Goal: Communication & Community: Answer question/provide support

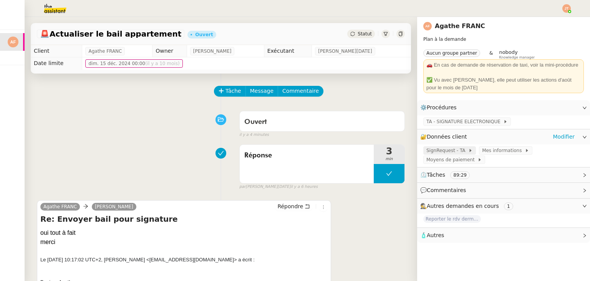
click at [452, 148] on span "SignRequest - TA" at bounding box center [448, 150] width 42 height 8
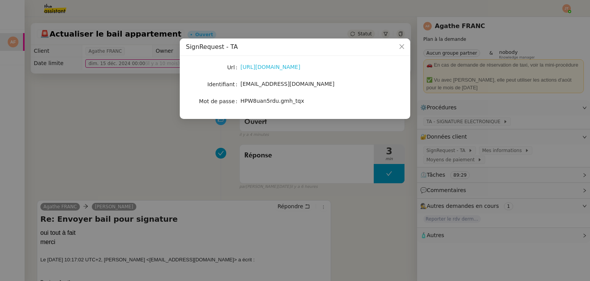
click at [266, 66] on link "[URL][DOMAIN_NAME]" at bounding box center [271, 67] width 60 height 6
click at [227, 159] on nz-modal-container "SignRequest - TA Url [URL][DOMAIN_NAME] Identifiant [EMAIL_ADDRESS][DOMAIN_NAME…" at bounding box center [295, 140] width 590 height 281
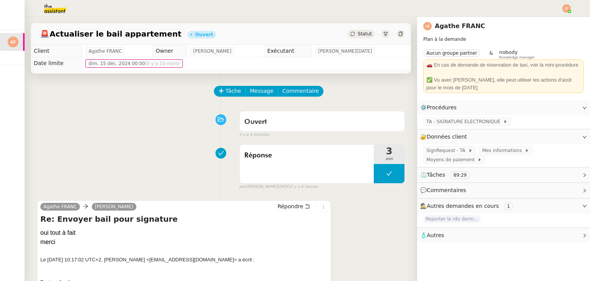
click at [221, 100] on div "Tâche Message Commentaire" at bounding box center [310, 95] width 190 height 18
click at [226, 95] on span "Tâche" at bounding box center [234, 90] width 16 height 9
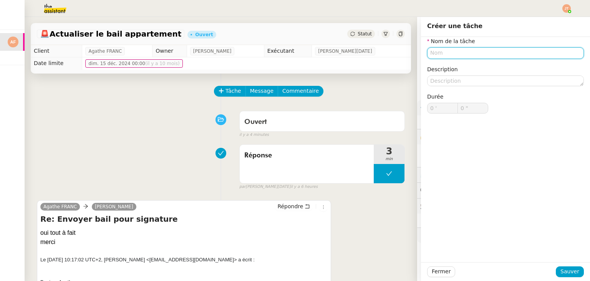
click at [429, 51] on input "text" at bounding box center [505, 52] width 157 height 11
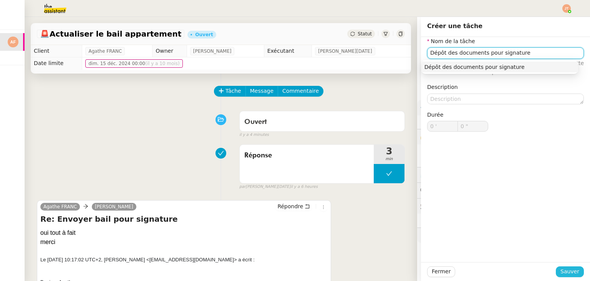
type input "Dépôt des documents pour signature"
click at [570, 272] on span "Sauver" at bounding box center [570, 271] width 19 height 9
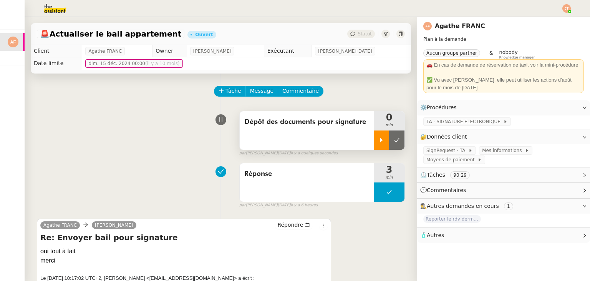
click at [375, 140] on div at bounding box center [381, 139] width 15 height 19
click at [424, 151] on div "SignRequest - TA" at bounding box center [450, 150] width 53 height 8
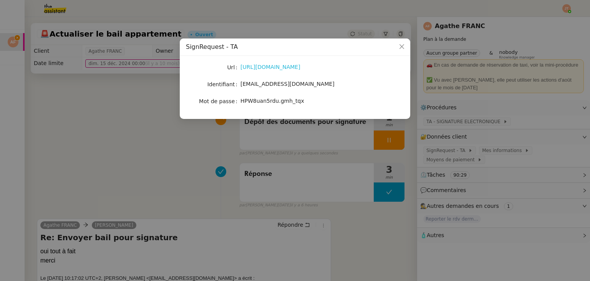
click at [270, 66] on link "[URL][DOMAIN_NAME]" at bounding box center [271, 67] width 60 height 6
drag, startPoint x: 242, startPoint y: 83, endPoint x: 293, endPoint y: 77, distance: 51.5
click at [293, 77] on div "Url [URL][DOMAIN_NAME] Identifiant [EMAIL_ADDRESS][DOMAIN_NAME] Mot de passe [S…" at bounding box center [295, 84] width 218 height 45
drag, startPoint x: 241, startPoint y: 85, endPoint x: 316, endPoint y: 83, distance: 75.4
click at [316, 83] on span "[EMAIL_ADDRESS][DOMAIN_NAME]" at bounding box center [288, 84] width 94 height 6
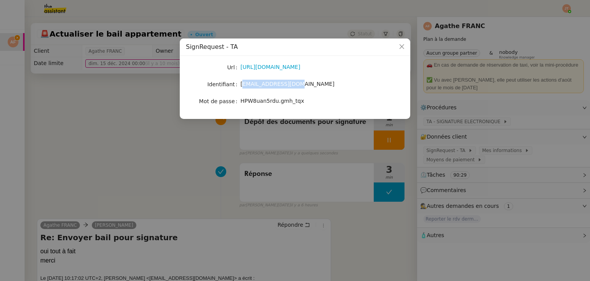
copy span "[EMAIL_ADDRESS][DOMAIN_NAME]"
click at [111, 112] on nz-modal-container "SignRequest - TA Url [URL][DOMAIN_NAME] Identifiant [EMAIL_ADDRESS][DOMAIN_NAME…" at bounding box center [295, 140] width 590 height 281
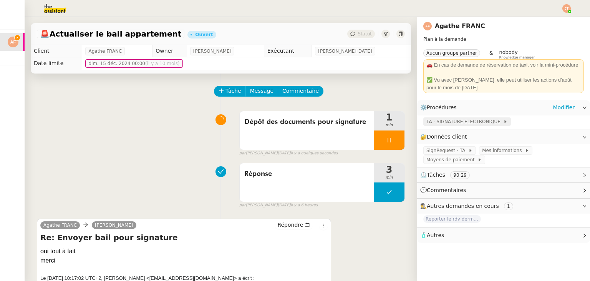
click at [435, 125] on span "TA - SIGNATURE ELECTRONIQUE" at bounding box center [465, 122] width 77 height 8
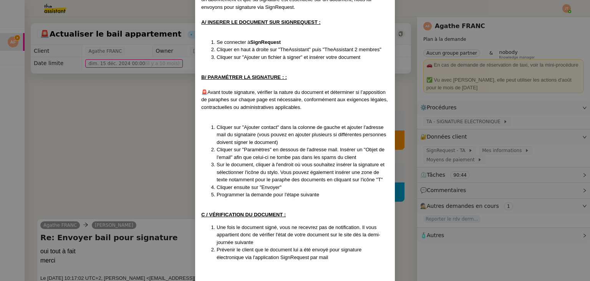
scroll to position [77, 0]
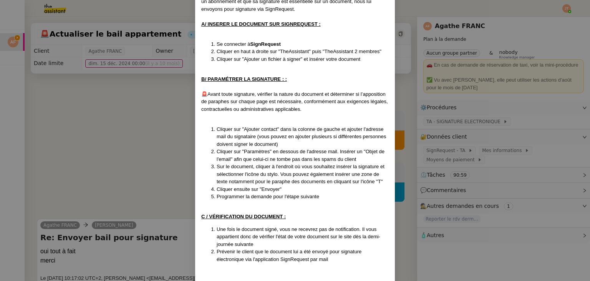
click at [161, 169] on nz-modal-container "MAJ le [DATE] Contexte : Chez TA, nous avons notre propre outil de signature él…" at bounding box center [295, 140] width 590 height 281
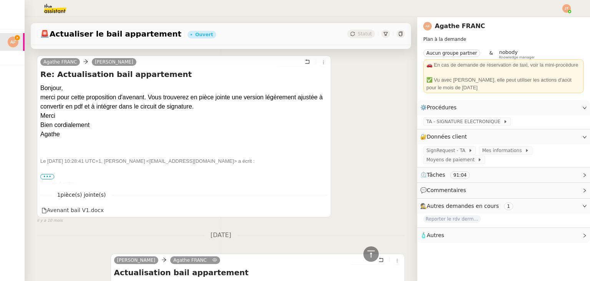
scroll to position [5483, 0]
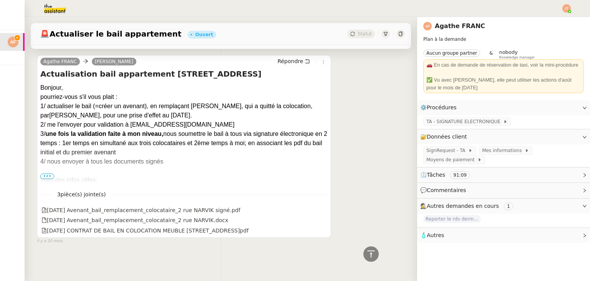
click at [46, 173] on span "•••" at bounding box center [47, 175] width 14 height 5
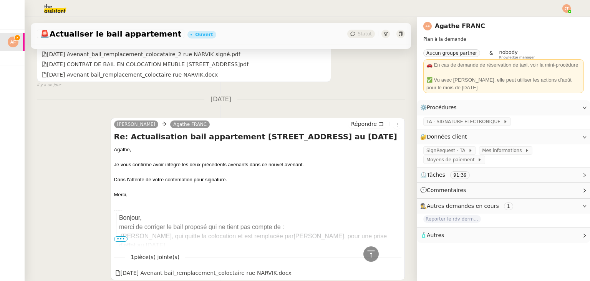
scroll to position [730, 0]
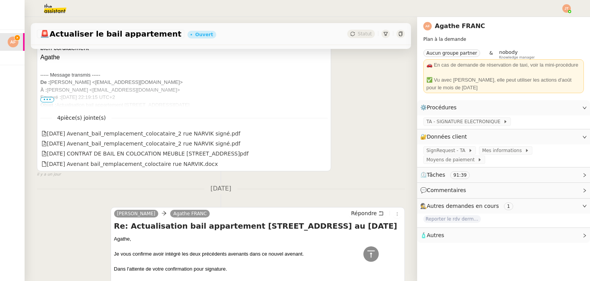
click at [48, 102] on span "•••" at bounding box center [47, 99] width 14 height 5
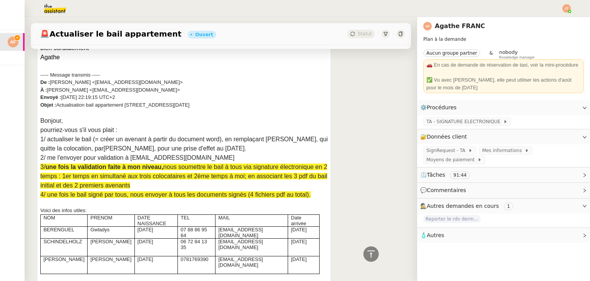
scroll to position [769, 0]
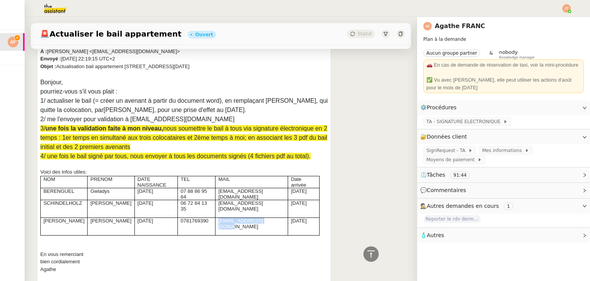
drag, startPoint x: 251, startPoint y: 223, endPoint x: 202, endPoint y: 223, distance: 48.4
click at [216, 223] on td "[EMAIL_ADDRESS][DOMAIN_NAME]" at bounding box center [252, 226] width 73 height 18
copy p "[EMAIL_ADDRESS][DOMAIN_NAME]"
drag, startPoint x: 204, startPoint y: 203, endPoint x: 276, endPoint y: 203, distance: 71.9
click at [276, 203] on p "[EMAIL_ADDRESS][DOMAIN_NAME]" at bounding box center [251, 206] width 67 height 12
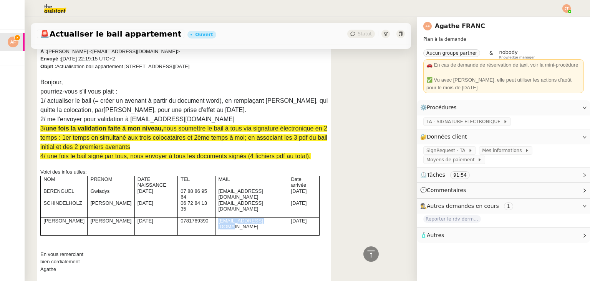
copy p "[EMAIL_ADDRESS][DOMAIN_NAME]"
drag, startPoint x: 205, startPoint y: 191, endPoint x: 271, endPoint y: 191, distance: 65.7
click at [271, 191] on p "[EMAIL_ADDRESS][DOMAIN_NAME]" at bounding box center [251, 194] width 67 height 12
copy p "[EMAIL_ADDRESS][DOMAIN_NAME]"
click at [182, 168] on div at bounding box center [183, 165] width 287 height 8
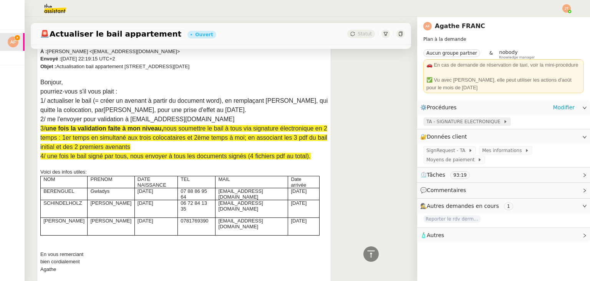
click at [461, 120] on span "TA - SIGNATURE ELECTRONIQUE" at bounding box center [465, 122] width 77 height 8
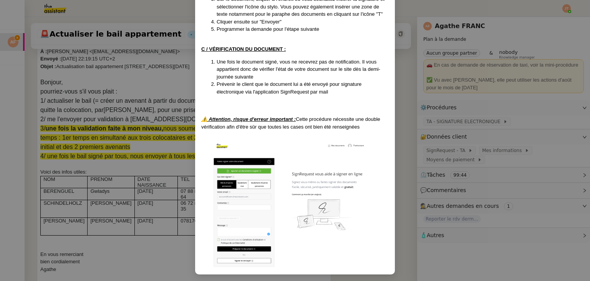
scroll to position [247, 0]
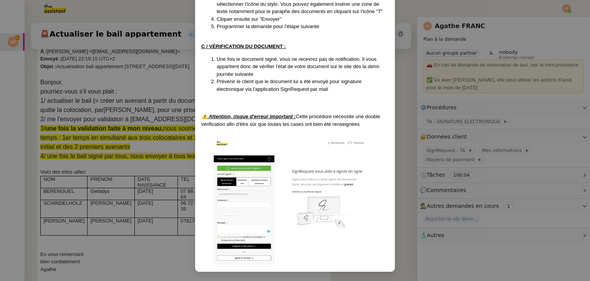
click at [232, 125] on div "⚠️ Attention, risque d'erreur important : Cette procédure nécessite une double …" at bounding box center [295, 120] width 188 height 15
click at [331, 183] on img at bounding box center [295, 200] width 188 height 130
click at [343, 146] on img at bounding box center [295, 200] width 188 height 130
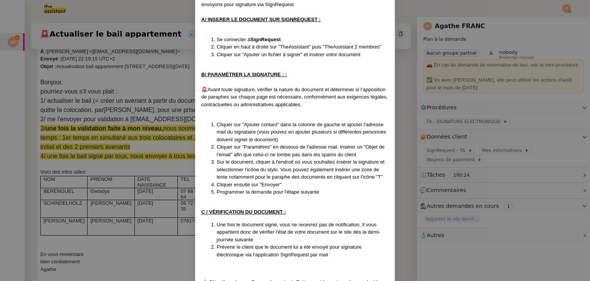
scroll to position [77, 0]
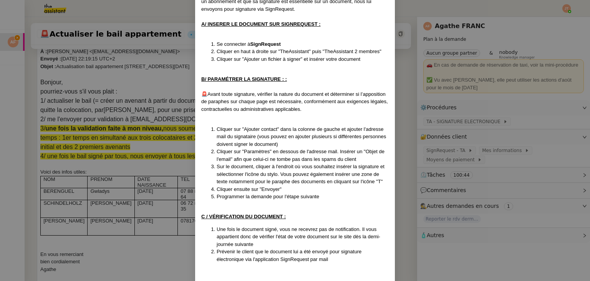
click at [156, 130] on nz-modal-container "MAJ le [DATE] Contexte : Chez TA, nous avons notre propre outil de signature él…" at bounding box center [295, 140] width 590 height 281
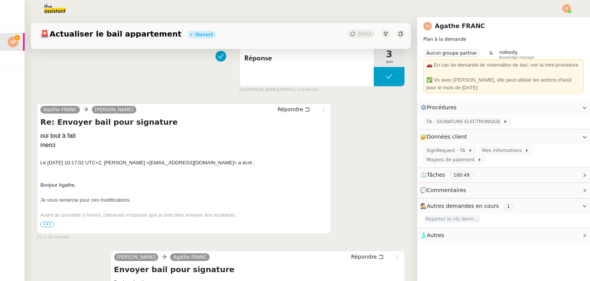
scroll to position [0, 0]
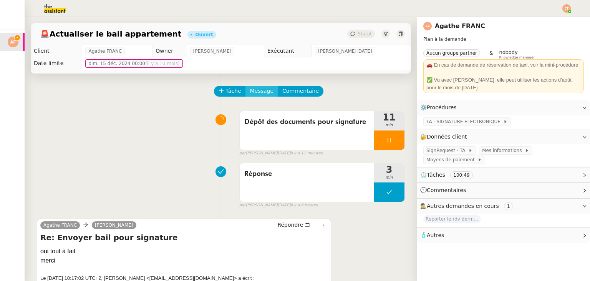
click at [256, 90] on span "Message" at bounding box center [261, 90] width 23 height 9
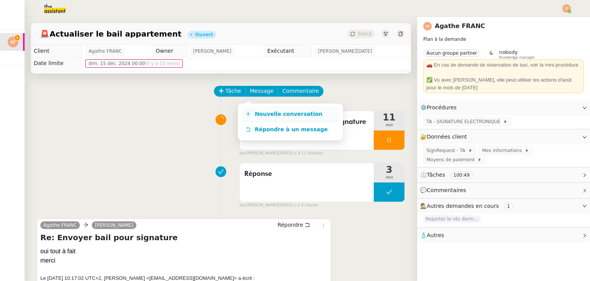
click at [269, 118] on link "Nouvelle conversation" at bounding box center [291, 113] width 96 height 15
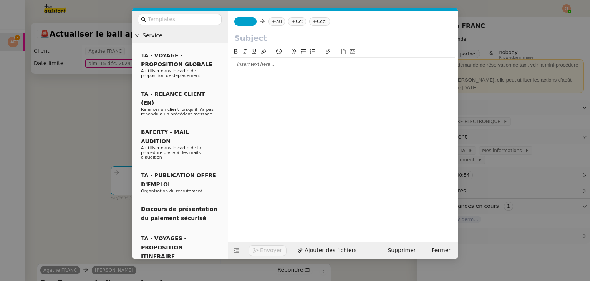
click at [50, 166] on nz-modal-container "Service TA - VOYAGE - PROPOSITION GLOBALE A utiliser dans le cadre de propositi…" at bounding box center [295, 140] width 590 height 281
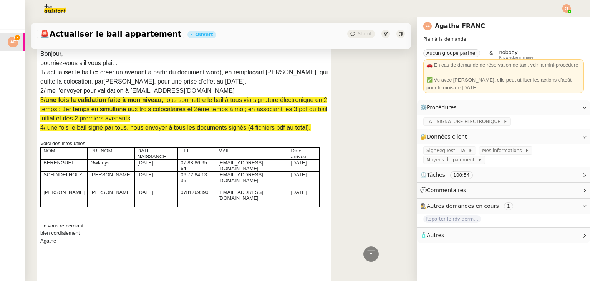
scroll to position [846, 0]
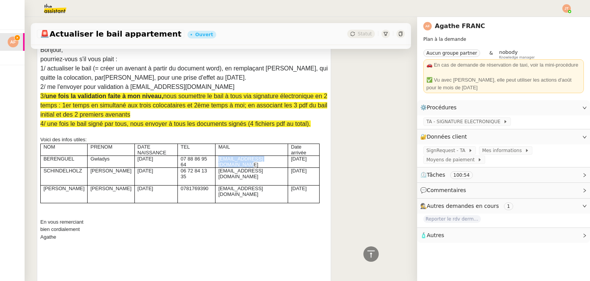
drag, startPoint x: 272, startPoint y: 159, endPoint x: 204, endPoint y: 161, distance: 68.1
click at [218, 161] on p "[EMAIL_ADDRESS][DOMAIN_NAME]" at bounding box center [251, 162] width 67 height 12
copy p "[EMAIL_ADDRESS][DOMAIN_NAME]"
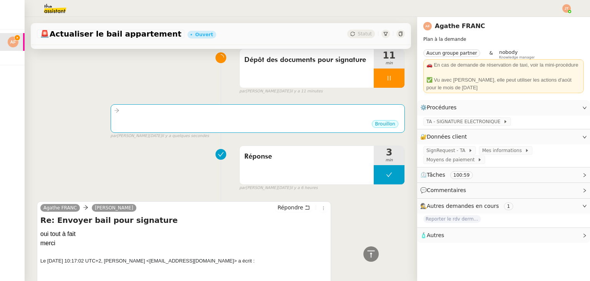
scroll to position [0, 0]
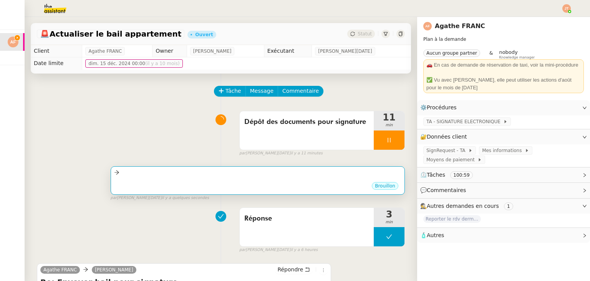
click at [166, 184] on div "Brouillon" at bounding box center [257, 187] width 287 height 12
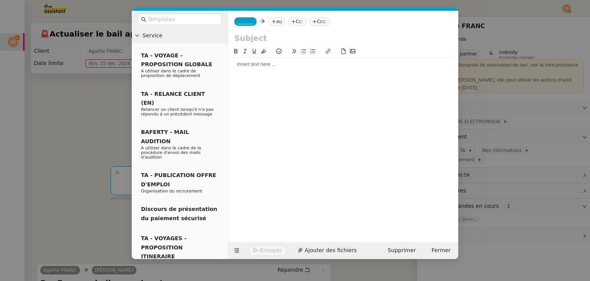
click at [243, 23] on span "_______" at bounding box center [246, 21] width 16 height 5
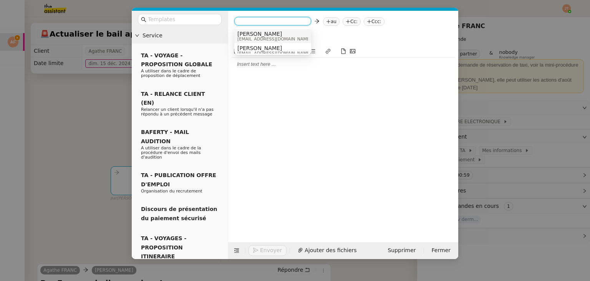
click at [326, 37] on input "text" at bounding box center [343, 38] width 218 height 12
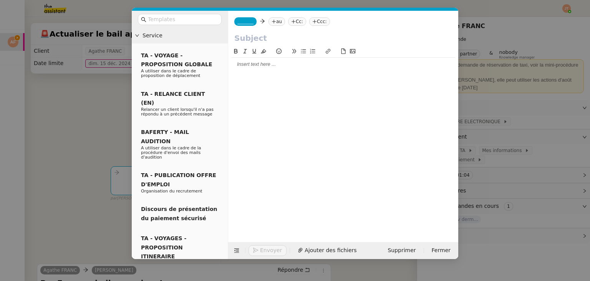
click at [274, 22] on nz-tag "au" at bounding box center [277, 21] width 17 height 8
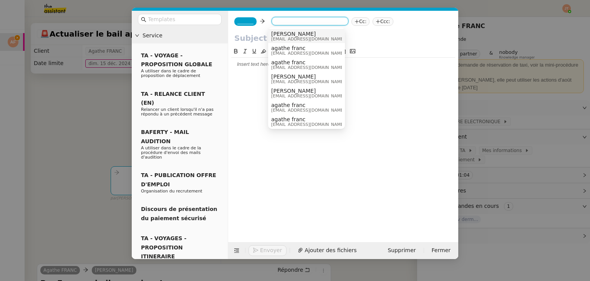
paste input "[EMAIL_ADDRESS][DOMAIN_NAME]"
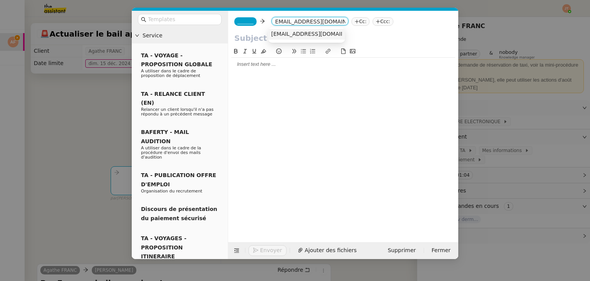
type input "[EMAIL_ADDRESS][DOMAIN_NAME]"
click at [303, 35] on span "[EMAIL_ADDRESS][DOMAIN_NAME]" at bounding box center [318, 34] width 94 height 6
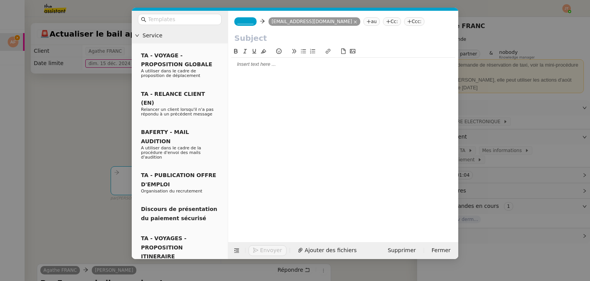
click at [242, 22] on span "_______" at bounding box center [246, 21] width 16 height 5
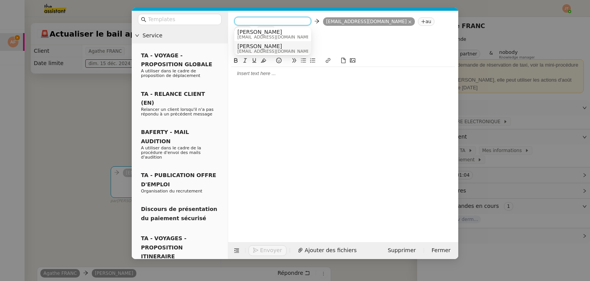
scroll to position [4, 0]
click at [279, 34] on span "[EMAIL_ADDRESS][DOMAIN_NAME]" at bounding box center [275, 35] width 74 height 4
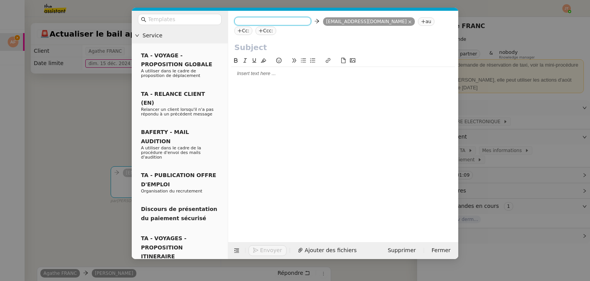
scroll to position [0, 0]
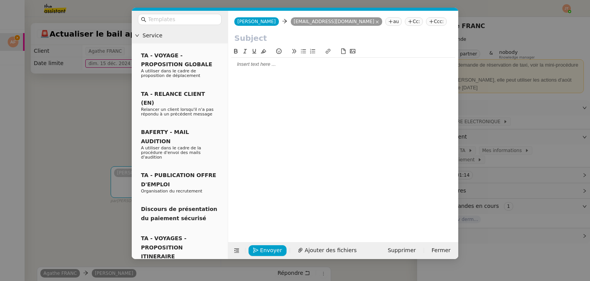
click at [91, 204] on nz-modal-container "Service TA - VOYAGE - PROPOSITION GLOBALE A utiliser dans le cadre de propositi…" at bounding box center [295, 140] width 590 height 281
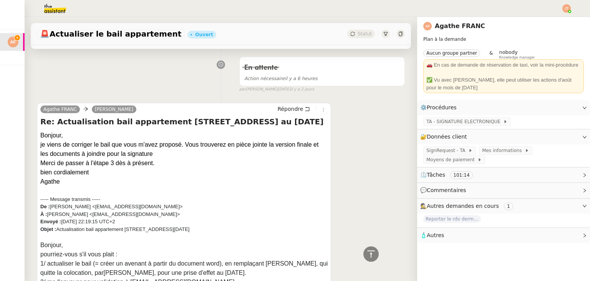
scroll to position [807, 0]
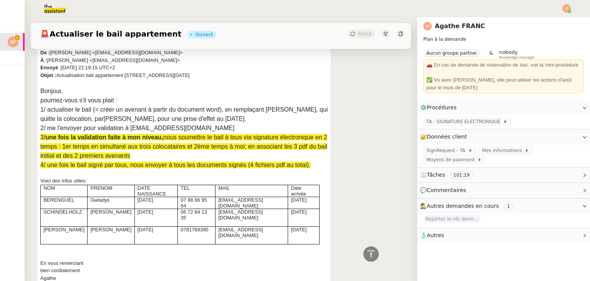
drag, startPoint x: 277, startPoint y: 213, endPoint x: 203, endPoint y: 213, distance: 73.8
click at [216, 213] on td "[EMAIL_ADDRESS][DOMAIN_NAME]" at bounding box center [252, 217] width 73 height 18
copy p "[EMAIL_ADDRESS][DOMAIN_NAME]"
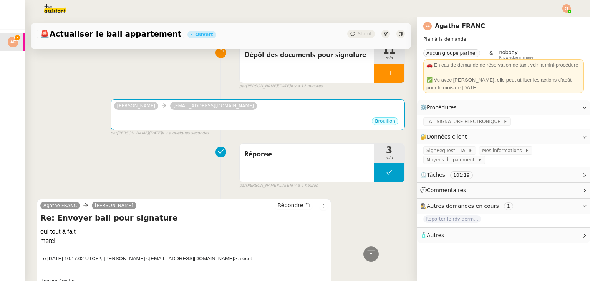
scroll to position [0, 0]
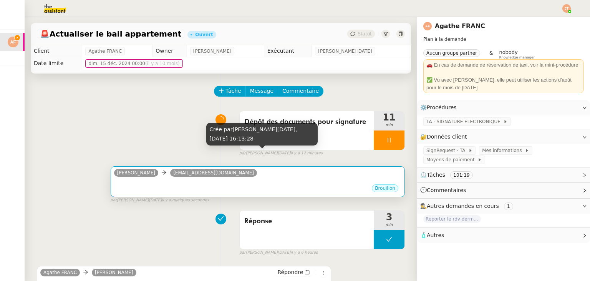
click at [269, 176] on div "[PERSON_NAME] [PERSON_NAME][EMAIL_ADDRESS][DOMAIN_NAME]" at bounding box center [257, 174] width 287 height 12
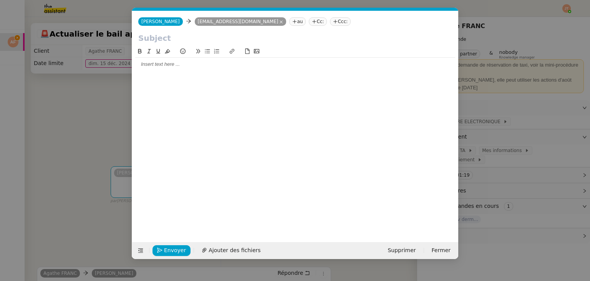
scroll to position [0, 16]
click at [289, 22] on nz-tag "au" at bounding box center [297, 21] width 17 height 8
paste input "[EMAIL_ADDRESS][DOMAIN_NAME]"
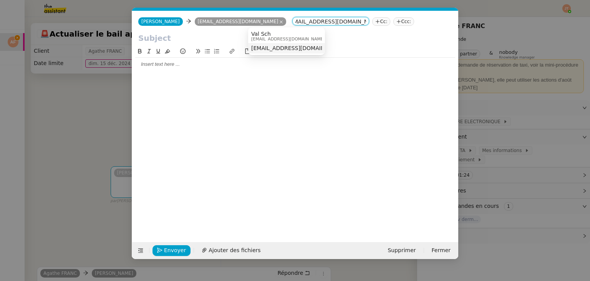
type input "[EMAIL_ADDRESS][DOMAIN_NAME]"
click at [274, 49] on span "[EMAIL_ADDRESS][DOMAIN_NAME]" at bounding box center [298, 48] width 94 height 6
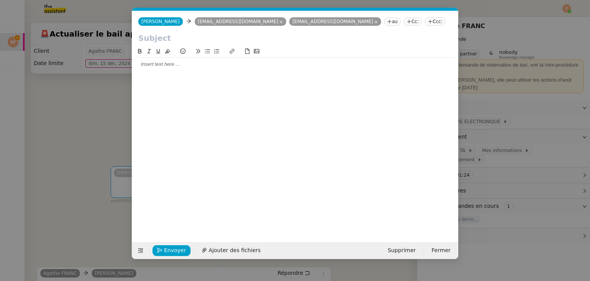
click at [101, 150] on nz-modal-container "Service TA - VOYAGE - PROPOSITION GLOBALE A utiliser dans le cadre de propositi…" at bounding box center [295, 140] width 590 height 281
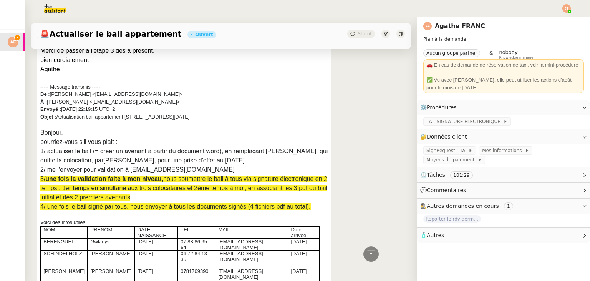
scroll to position [884, 0]
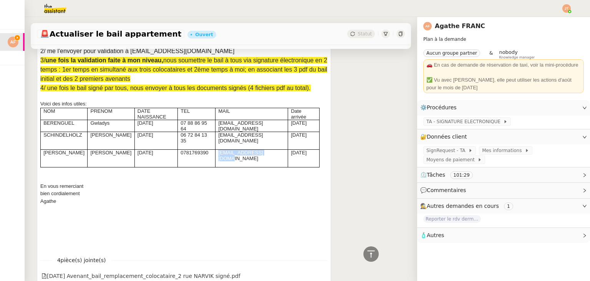
drag, startPoint x: 251, startPoint y: 153, endPoint x: 204, endPoint y: 156, distance: 47.3
click at [218, 156] on p "[EMAIL_ADDRESS][DOMAIN_NAME]" at bounding box center [251, 156] width 67 height 12
copy p "[EMAIL_ADDRESS][DOMAIN_NAME]"
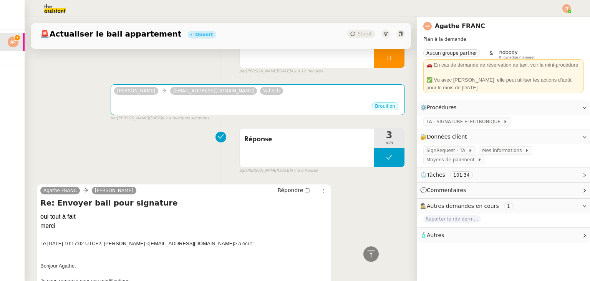
scroll to position [0, 0]
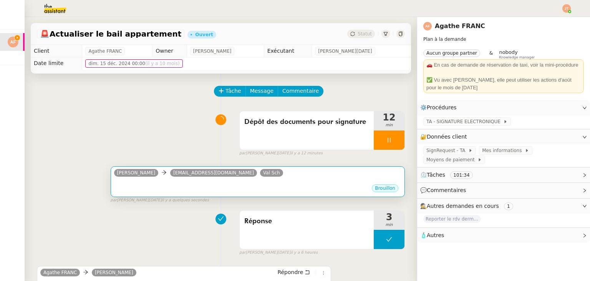
click at [175, 182] on div "•••" at bounding box center [257, 181] width 287 height 4
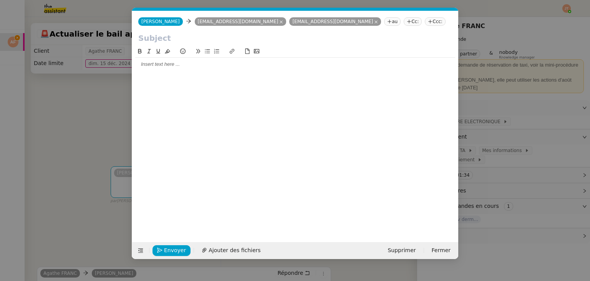
scroll to position [0, 16]
click at [387, 20] on icon at bounding box center [389, 21] width 5 height 5
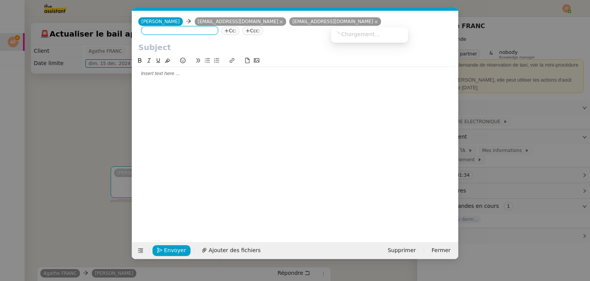
paste input "[EMAIL_ADDRESS][DOMAIN_NAME]"
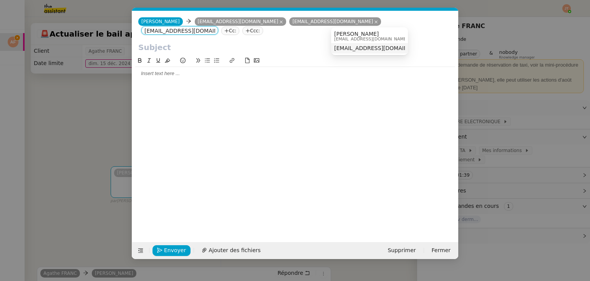
type input "[EMAIL_ADDRESS][DOMAIN_NAME]"
click at [351, 50] on span "[EMAIL_ADDRESS][DOMAIN_NAME]" at bounding box center [381, 48] width 94 height 6
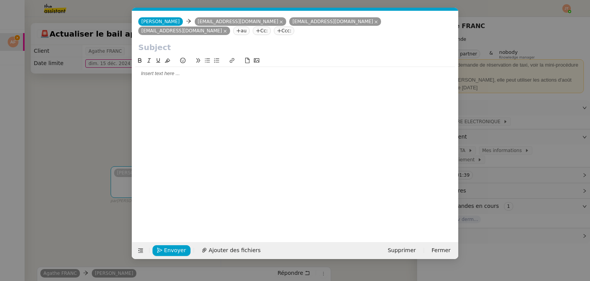
click at [72, 147] on nz-modal-container "Service TA - VOYAGE - PROPOSITION GLOBALE A utiliser dans le cadre de propositi…" at bounding box center [295, 140] width 590 height 281
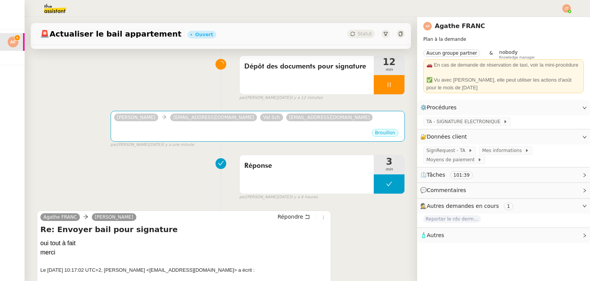
scroll to position [115, 0]
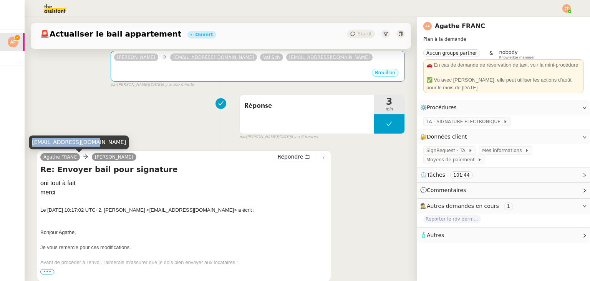
drag, startPoint x: 32, startPoint y: 141, endPoint x: 84, endPoint y: 142, distance: 52.3
click at [84, 142] on div "[EMAIL_ADDRESS][DOMAIN_NAME]" at bounding box center [79, 141] width 100 height 13
copy div "[EMAIL_ADDRESS][DOMAIN_NAME]"
click at [174, 113] on div "Réponse 3 min false par [PERSON_NAME][DATE] il y a 6 heures" at bounding box center [221, 115] width 368 height 49
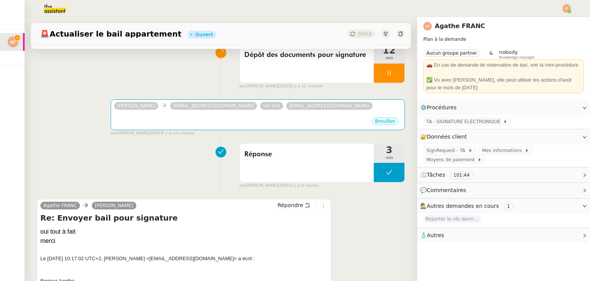
scroll to position [0, 0]
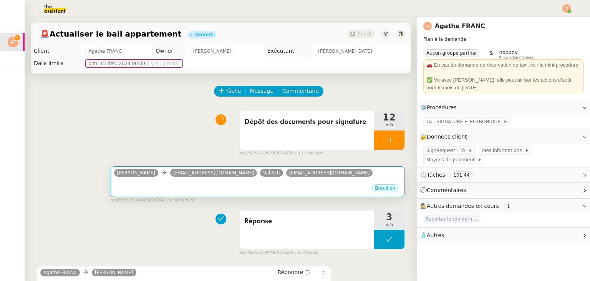
click at [312, 183] on div "•••" at bounding box center [257, 181] width 287 height 4
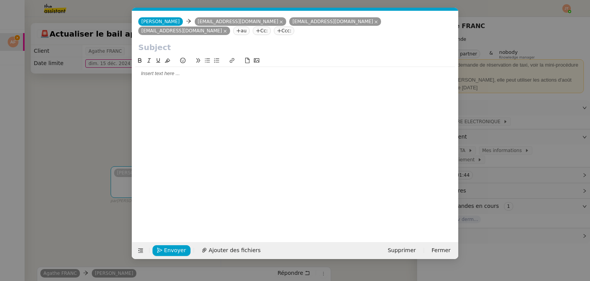
scroll to position [0, 16]
click at [295, 27] on nz-tag "Ccc:" at bounding box center [284, 31] width 21 height 8
paste input "[EMAIL_ADDRESS][DOMAIN_NAME]"
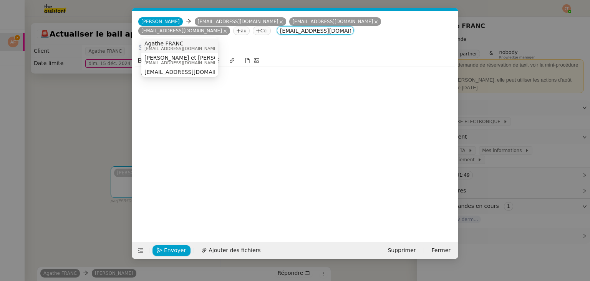
type input "[EMAIL_ADDRESS][DOMAIN_NAME]"
click at [168, 43] on span "Agathe FRANC" at bounding box center [182, 43] width 74 height 6
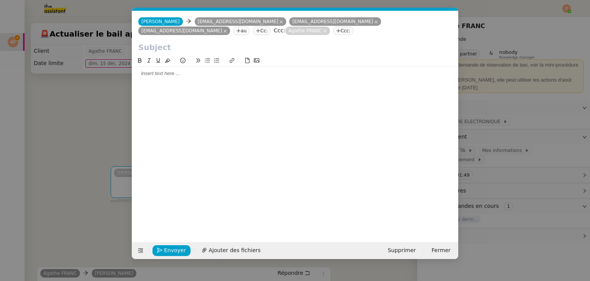
click at [159, 50] on input "text" at bounding box center [295, 48] width 314 height 12
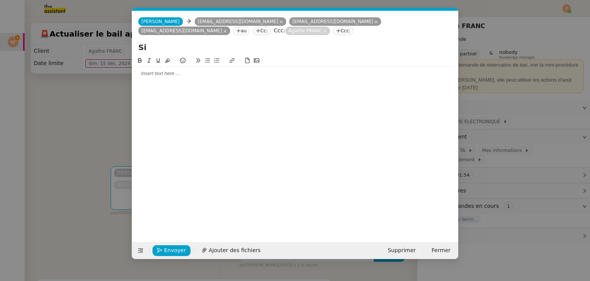
type input "S"
type input "De"
click at [62, 104] on nz-modal-container "Service TA - VOYAGE - PROPOSITION GLOBALE A utiliser dans le cadre de propositi…" at bounding box center [295, 140] width 590 height 281
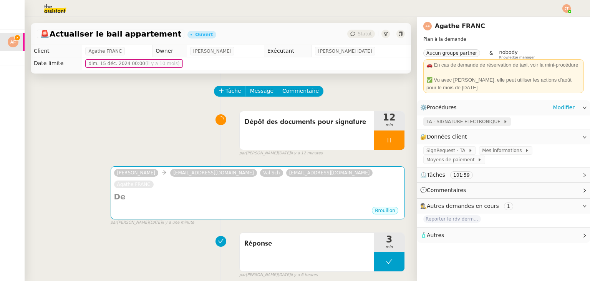
click at [452, 121] on span "TA - SIGNATURE ELECTRONIQUE" at bounding box center [465, 122] width 77 height 8
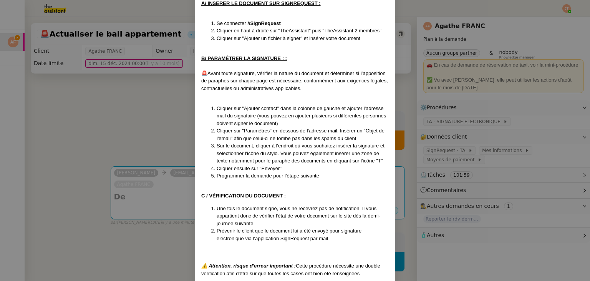
scroll to position [192, 0]
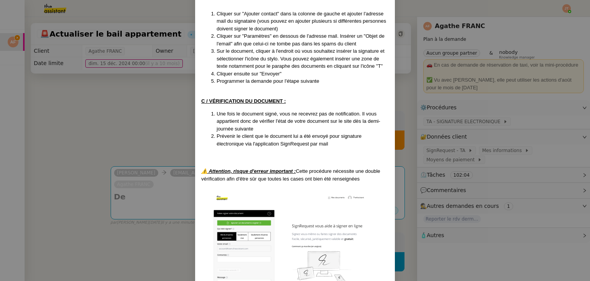
click at [90, 96] on nz-modal-container "MAJ le [DATE] Contexte : Chez TA, nous avons notre propre outil de signature él…" at bounding box center [295, 140] width 590 height 281
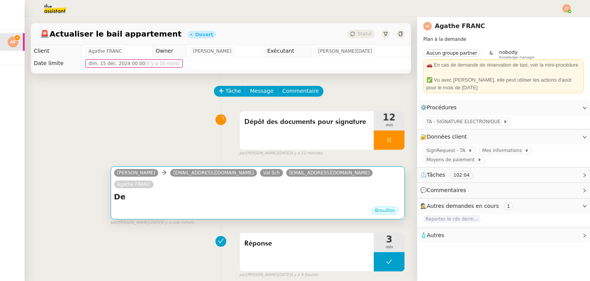
click at [137, 191] on h4 "De" at bounding box center [257, 196] width 287 height 11
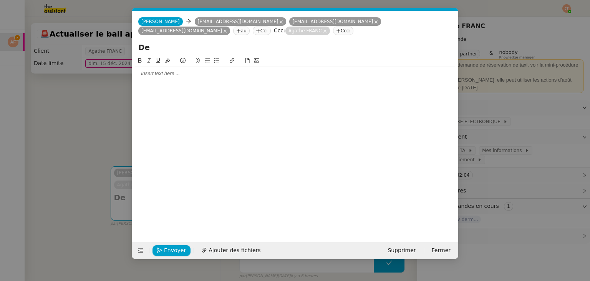
scroll to position [0, 16]
drag, startPoint x: 156, startPoint y: 48, endPoint x: 112, endPoint y: 51, distance: 44.3
click at [112, 51] on nz-modal-container "Service TA - VOYAGE - PROPOSITION GLOBALE A utiliser dans le cadre de propositi…" at bounding box center [295, 140] width 590 height 281
click at [194, 50] on input "Signature electronique de l'avenant du bail" at bounding box center [295, 48] width 314 height 12
type input "Signature électronique de l'avenant du bail"
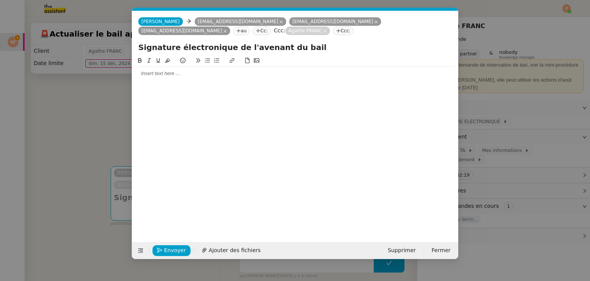
click at [172, 75] on div at bounding box center [295, 73] width 320 height 7
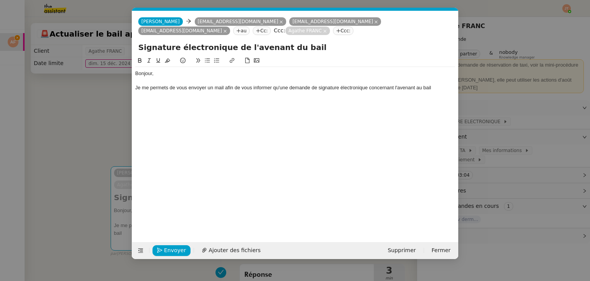
click at [68, 149] on nz-modal-container "Service TA - VOYAGE - PROPOSITION GLOBALE A utiliser dans le cadre de propositi…" at bounding box center [295, 140] width 590 height 281
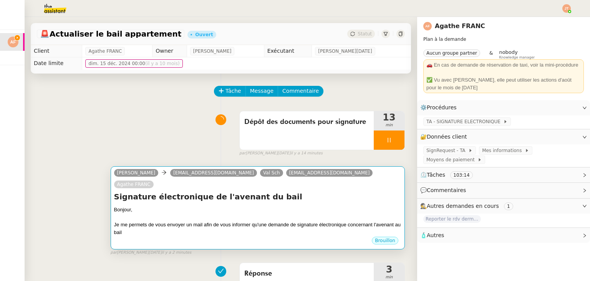
click at [284, 213] on div at bounding box center [257, 217] width 287 height 8
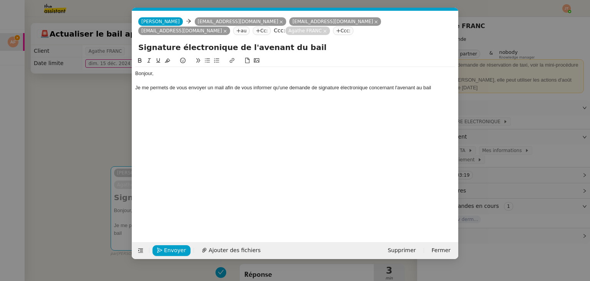
click at [435, 90] on div "Je me permets de vous envoyer un mail afin de vous informer qu'une demande de s…" at bounding box center [295, 87] width 320 height 7
click at [218, 98] on div "Je me permets de vous envoyer un mail afin de vous informer qu'une demande de s…" at bounding box center [295, 91] width 320 height 14
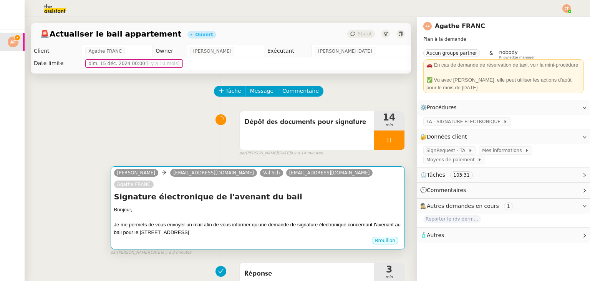
click at [206, 221] on div "Je me permets de vous envoyer un mail afin de vous informer qu'une demande de s…" at bounding box center [257, 228] width 287 height 15
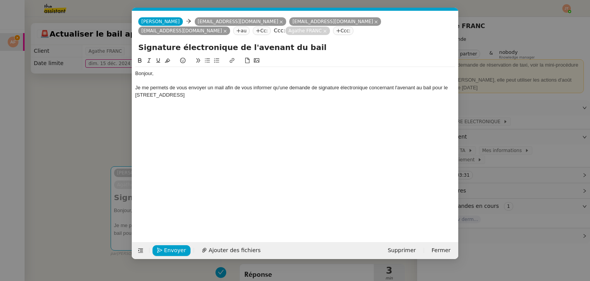
scroll to position [0, 16]
click at [218, 96] on div "Je me permets de vous envoyer un mail afin de vous informer qu'une demande de s…" at bounding box center [295, 91] width 320 height 14
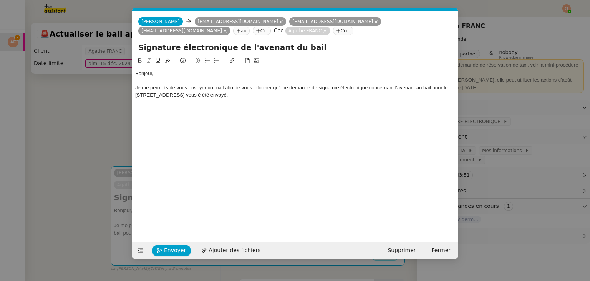
click at [224, 95] on div "Je me permets de vous envoyer un mail afin de vous informer qu'une demande de s…" at bounding box center [295, 91] width 320 height 14
click at [226, 94] on div "Je me permets de vous envoyer un mail afin de vous informer qu'une demande de s…" at bounding box center [295, 91] width 320 height 14
click at [230, 106] on div at bounding box center [295, 109] width 320 height 7
click at [50, 118] on nz-modal-container "Service TA - VOYAGE - PROPOSITION GLOBALE A utiliser dans le cadre de propositi…" at bounding box center [295, 140] width 590 height 281
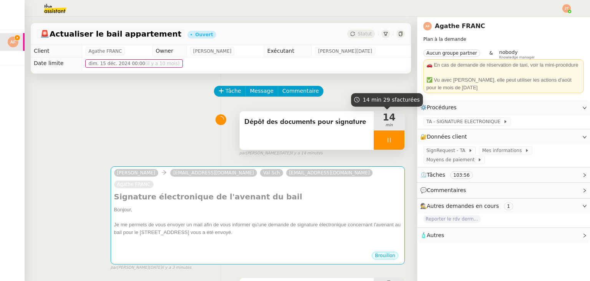
click at [386, 138] on icon at bounding box center [389, 140] width 6 height 6
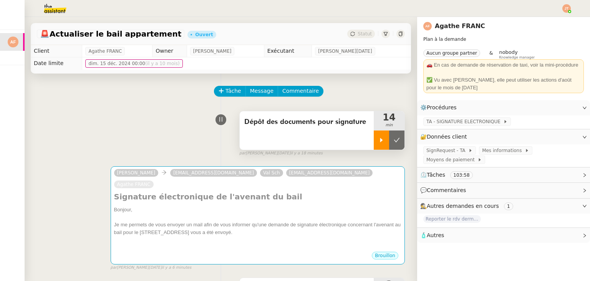
click at [379, 136] on div at bounding box center [381, 139] width 15 height 19
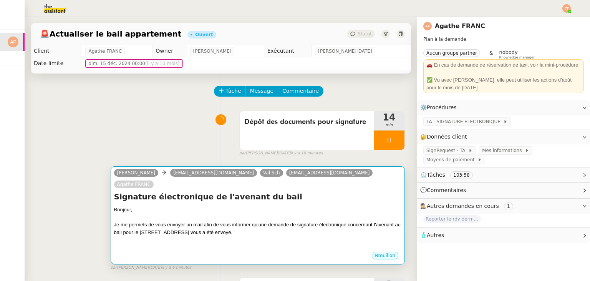
click at [240, 236] on div at bounding box center [257, 240] width 287 height 8
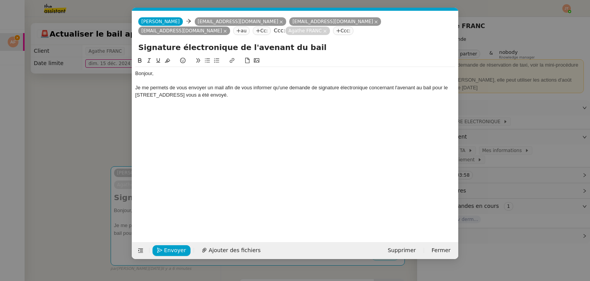
click at [264, 98] on div "Je me permets de vous envoyer un mail afin de vous informer qu'une demande de s…" at bounding box center [295, 91] width 320 height 14
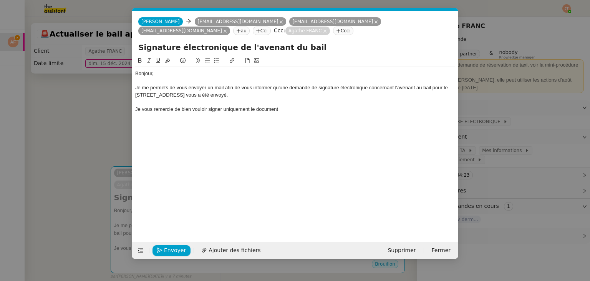
click at [107, 249] on nz-modal-container "Service TA - VOYAGE - PROPOSITION GLOBALE A utiliser dans le cadre de propositi…" at bounding box center [295, 140] width 590 height 281
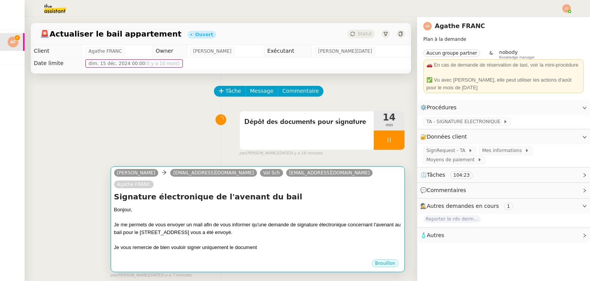
click at [294, 236] on div at bounding box center [257, 240] width 287 height 8
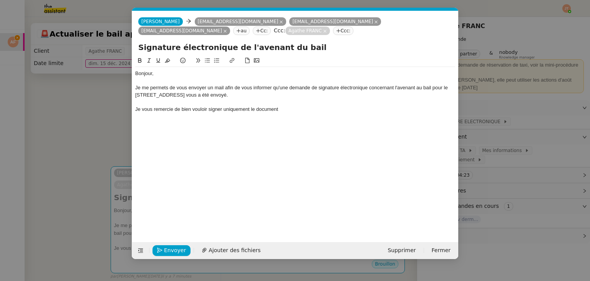
click at [295, 107] on div "Je vous remercie de bien vouloir signer uniquement le document" at bounding box center [295, 109] width 320 height 7
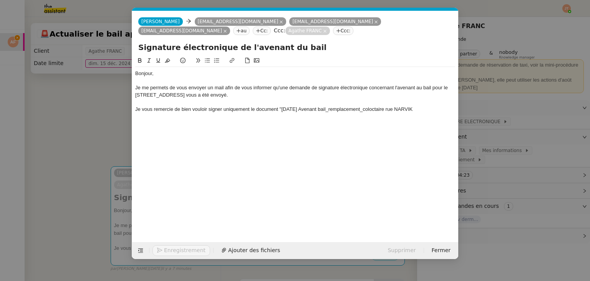
scroll to position [0, 0]
click at [423, 111] on div "Je vous remercie de bien vouloir signer uniquement le document "01.10.2025 Aven…" at bounding box center [295, 109] width 320 height 7
drag, startPoint x: 421, startPoint y: 108, endPoint x: 282, endPoint y: 108, distance: 138.4
click at [282, 108] on div "Je vous remercie de bien vouloir signer uniquement le document "01.10.2025 Aven…" at bounding box center [295, 109] width 320 height 7
click at [149, 63] on icon at bounding box center [148, 60] width 3 height 4
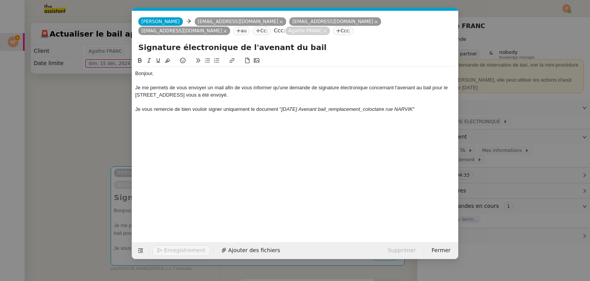
click at [428, 110] on div "Je vous remercie de bien vouloir signer uniquement le document " 01.10.2025 Ave…" at bounding box center [295, 109] width 320 height 7
click at [223, 109] on div "Je vous remercie de bien vouloir signer uniquement le document " 01.10.2025 Ave…" at bounding box center [295, 109] width 320 height 7
click at [251, 109] on div "Je vous remercie de bien vouloir signer uniquement le document " 01.10.2025 Ave…" at bounding box center [295, 109] width 320 height 7
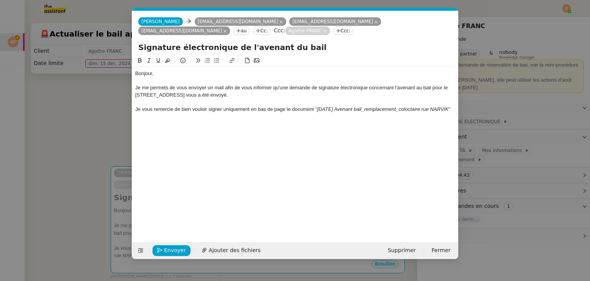
click at [315, 109] on div "Je vous remercie de bien vouloir signer uniquement en bas de page le document "…" at bounding box center [295, 109] width 320 height 7
click at [303, 113] on div "Je vous remercie de bien vouloir signer uniquement en bas de page le document "…" at bounding box center [295, 109] width 320 height 7
click at [374, 110] on em "01.10.2025 Avenant bail_remplacement_coloctaire rue NARVIK" at bounding box center [382, 109] width 131 height 6
click at [318, 131] on div "Bonjour, Je me permets de vous envoyer un mail afin de vous informer qu'une dem…" at bounding box center [295, 143] width 320 height 174
click at [307, 113] on div "Je vous remercie de bien vouloir signer uniquement en bas de page le document "…" at bounding box center [295, 109] width 320 height 7
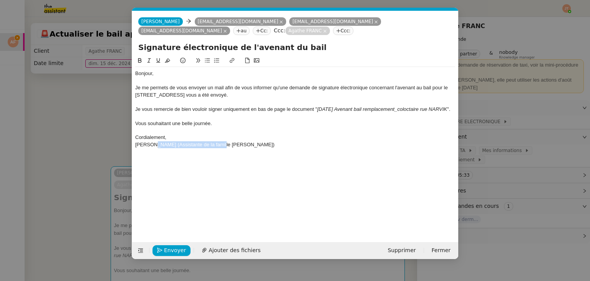
drag, startPoint x: 151, startPoint y: 154, endPoint x: 219, endPoint y: 150, distance: 68.9
click at [219, 148] on div "Marie (Assistante de la famille FRANC)" at bounding box center [295, 144] width 320 height 7
click at [151, 62] on icon at bounding box center [148, 60] width 5 height 5
click at [200, 141] on div "Cordialement," at bounding box center [295, 137] width 320 height 7
click at [231, 148] on div "Marie ( Assistante de la famille FRANC )" at bounding box center [295, 144] width 320 height 7
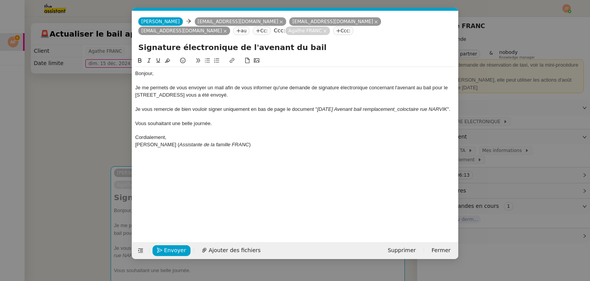
click at [192, 113] on div "Je vous remercie de bien vouloir signer uniquement en bas de page le document "…" at bounding box center [295, 109] width 320 height 7
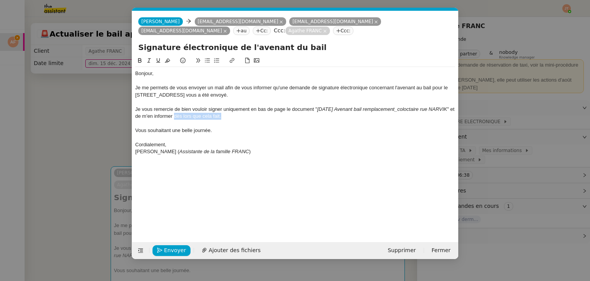
drag, startPoint x: 250, startPoint y: 118, endPoint x: 201, endPoint y: 118, distance: 48.8
click at [201, 118] on div "Je vous remercie de bien vouloir signer uniquement en bas de page le document "…" at bounding box center [295, 113] width 320 height 14
click at [221, 128] on div "Vous souhaitant une belle journée." at bounding box center [295, 130] width 320 height 7
click at [211, 117] on div "Je vous remercie de bien vouloir signer uniquement en bas de page le document "…" at bounding box center [295, 113] width 320 height 14
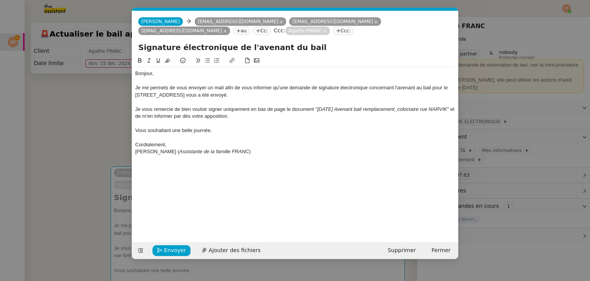
click at [209, 116] on div "Je vous remercie de bien vouloir signer uniquement en bas de page le document "…" at bounding box center [295, 113] width 320 height 14
click at [220, 130] on div "Vous souhaitant une belle journée." at bounding box center [295, 130] width 320 height 7
click at [227, 151] on div "Marie ( Assistante de la famille FRANC )" at bounding box center [295, 151] width 320 height 7
click at [170, 247] on span "Envoyer" at bounding box center [175, 250] width 22 height 9
click at [170, 247] on span "Confirmer l'envoi" at bounding box center [187, 250] width 46 height 9
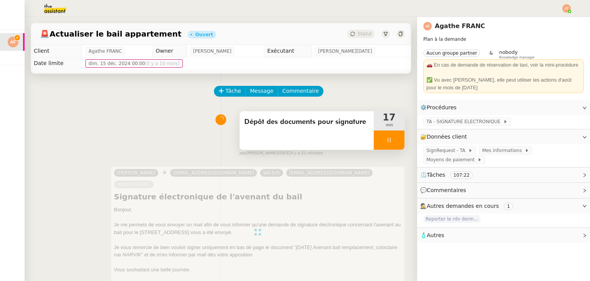
click at [374, 137] on div at bounding box center [389, 139] width 31 height 19
click at [389, 138] on button at bounding box center [396, 139] width 15 height 19
click at [378, 131] on button at bounding box center [389, 139] width 31 height 19
click at [379, 142] on icon at bounding box center [382, 140] width 6 height 6
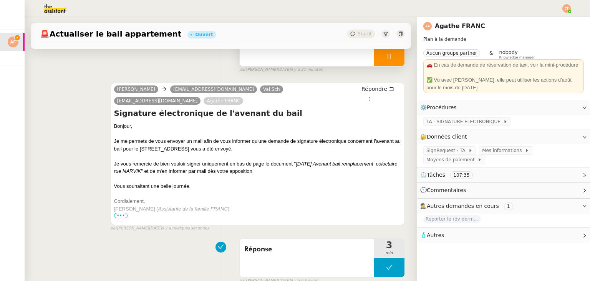
scroll to position [77, 0]
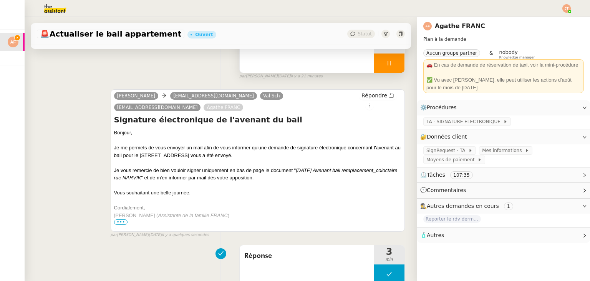
click at [386, 63] on icon at bounding box center [389, 63] width 6 height 6
click at [393, 64] on button at bounding box center [396, 62] width 15 height 19
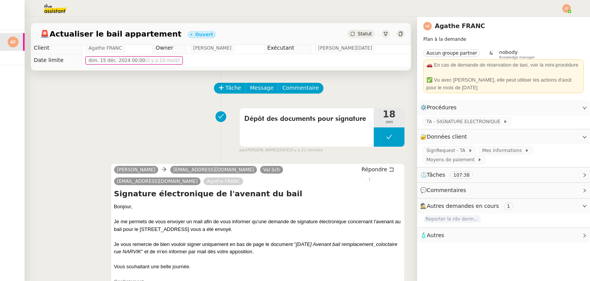
scroll to position [0, 0]
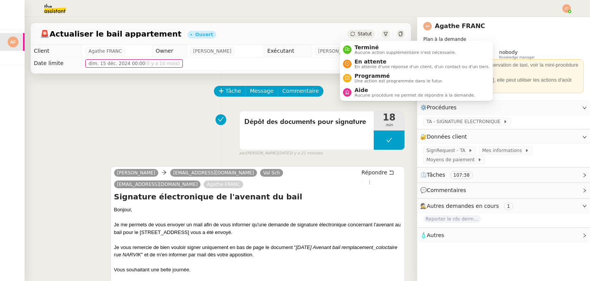
click at [358, 32] on span "Statut" at bounding box center [365, 33] width 14 height 5
click at [362, 62] on span "En attente" at bounding box center [422, 61] width 135 height 6
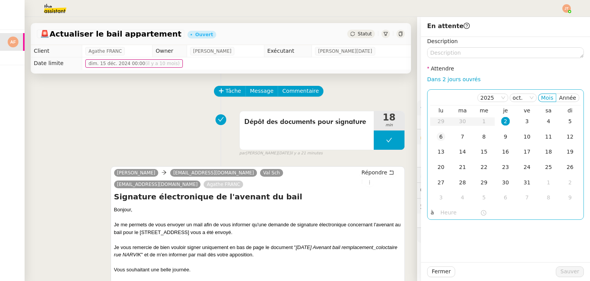
click at [437, 133] on div "6" at bounding box center [441, 136] width 8 height 8
click at [441, 211] on input "text" at bounding box center [461, 212] width 40 height 9
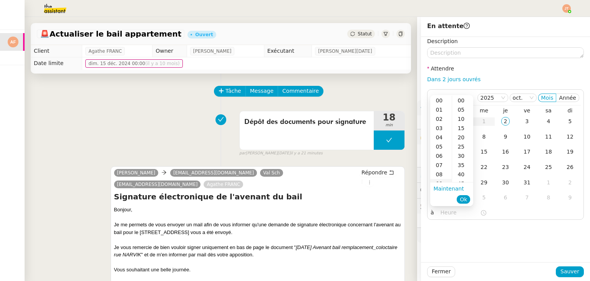
click at [443, 180] on div "09" at bounding box center [441, 183] width 22 height 9
click at [461, 173] on div "40" at bounding box center [462, 173] width 21 height 9
type input "09:40"
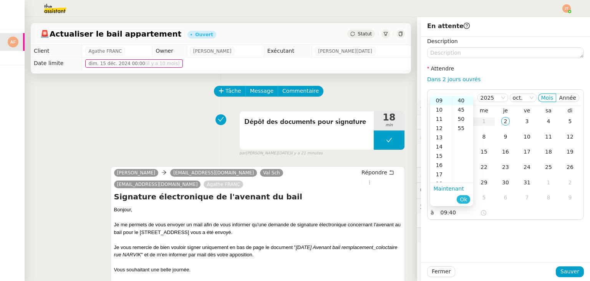
click at [465, 201] on span "Ok" at bounding box center [463, 199] width 7 height 8
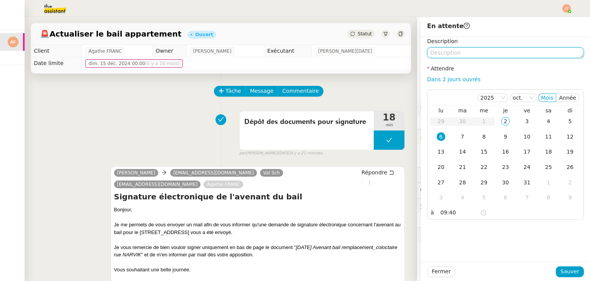
click at [437, 50] on textarea at bounding box center [505, 52] width 157 height 11
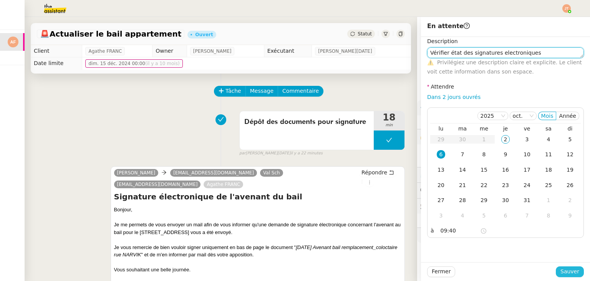
type textarea "Vérifier état des signatures electroniques"
click at [561, 272] on span "Sauver" at bounding box center [570, 271] width 19 height 9
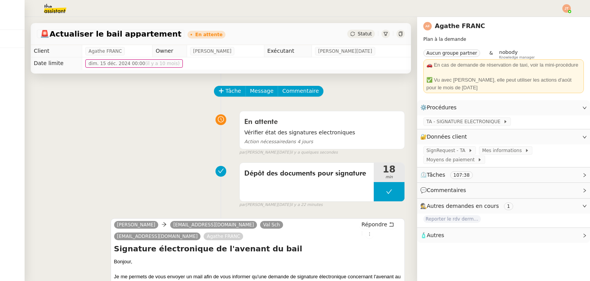
click at [566, 7] on img at bounding box center [567, 8] width 8 height 8
click at [545, 16] on ul "Suivi Déconnexion" at bounding box center [546, 27] width 50 height 25
click at [544, 17] on li "Suivi" at bounding box center [546, 22] width 50 height 11
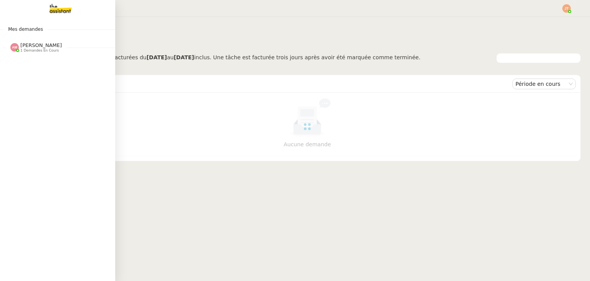
click at [29, 48] on span "Amyna Mehrez" at bounding box center [41, 45] width 42 height 6
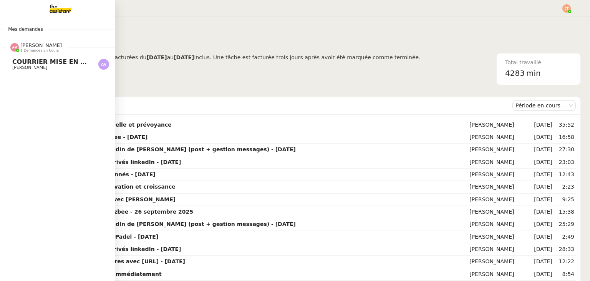
click at [36, 62] on span "COURRIER MISE EN DEMEURE CLIENT" at bounding box center [76, 61] width 128 height 7
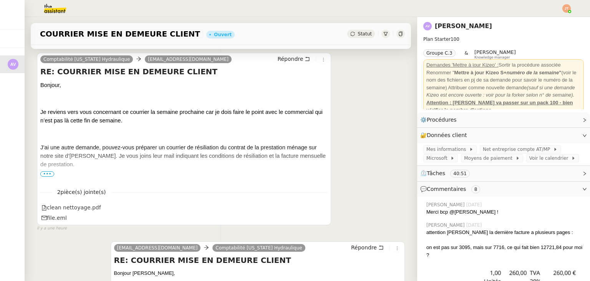
scroll to position [154, 0]
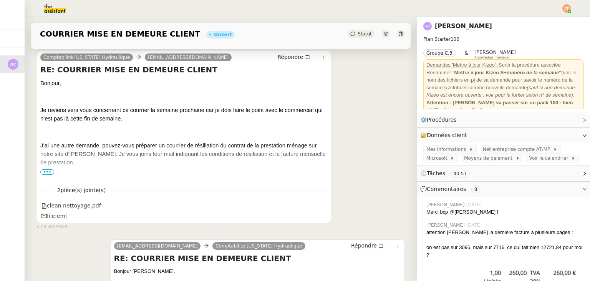
click at [52, 171] on p at bounding box center [183, 175] width 287 height 8
click at [46, 172] on span "•••" at bounding box center [47, 171] width 14 height 5
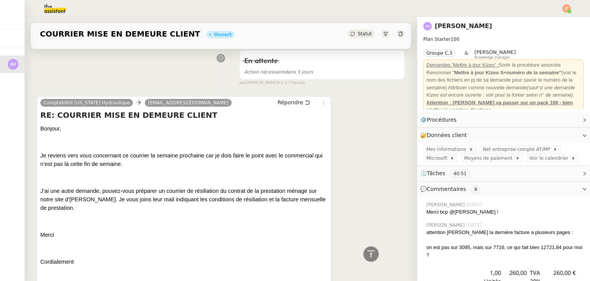
scroll to position [0, 0]
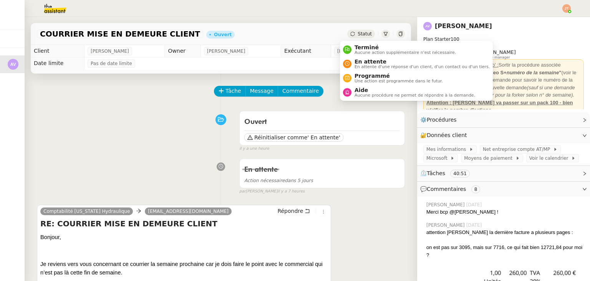
click at [362, 33] on span "Statut" at bounding box center [365, 33] width 14 height 5
click at [89, 146] on div "Ouvert Réinitialiser comme ' En attente' false il y a une heure" at bounding box center [221, 129] width 368 height 45
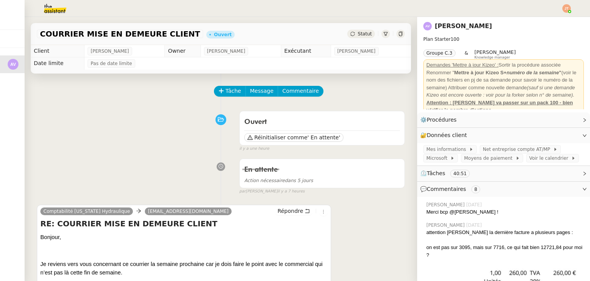
click at [569, 10] on img at bounding box center [567, 8] width 8 height 8
click at [550, 19] on li "Suivi" at bounding box center [546, 22] width 50 height 11
